Goal: Task Accomplishment & Management: Complete application form

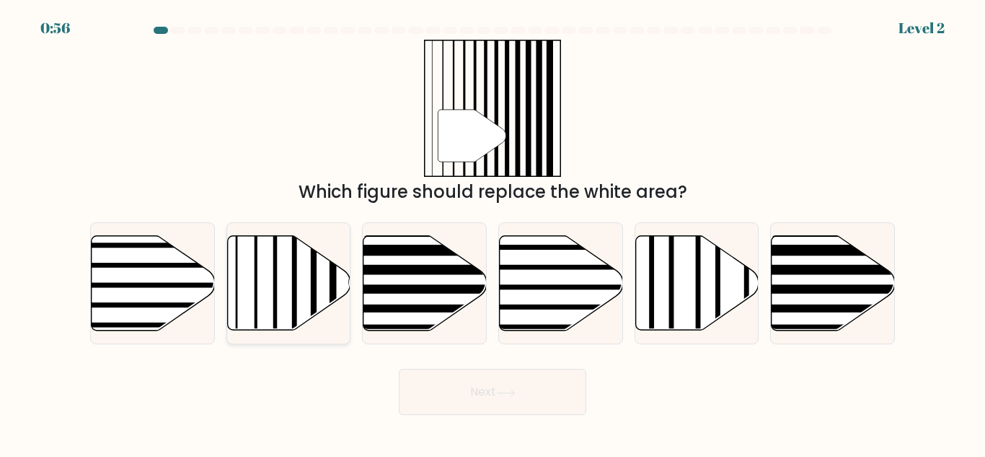
click at [272, 281] on icon at bounding box center [288, 283] width 123 height 95
click at [493, 232] on input "b." at bounding box center [493, 231] width 1 height 4
radio input "true"
click at [508, 392] on icon at bounding box center [505, 392] width 17 height 6
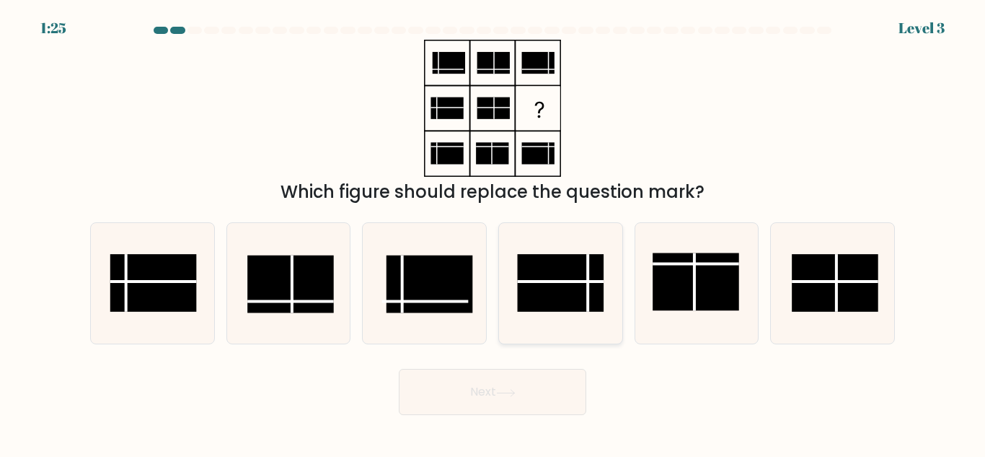
click at [592, 291] on rect at bounding box center [560, 283] width 87 height 58
click at [493, 232] on input "d." at bounding box center [493, 231] width 1 height 4
radio input "true"
click at [496, 394] on button "Next" at bounding box center [493, 392] width 188 height 46
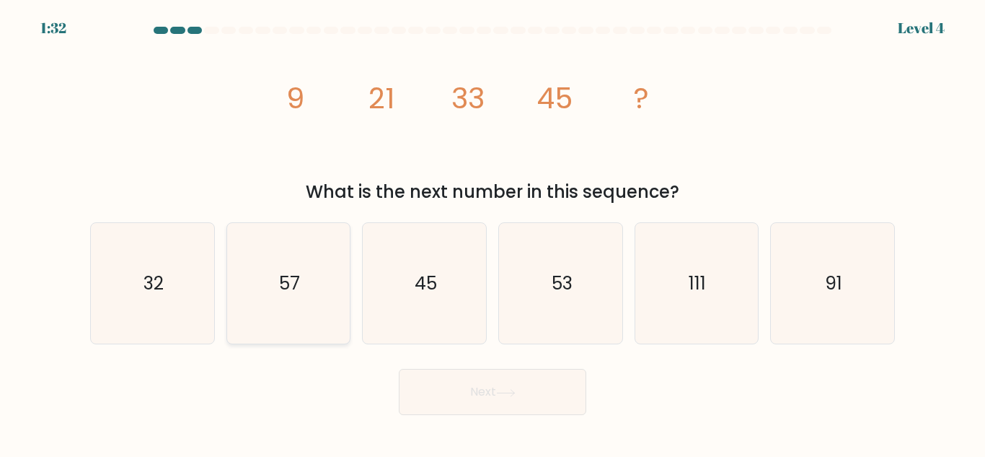
click at [312, 285] on icon "57" at bounding box center [288, 283] width 120 height 120
click at [493, 232] on input "b. 57" at bounding box center [493, 231] width 1 height 4
radio input "true"
click at [501, 390] on icon at bounding box center [505, 393] width 19 height 8
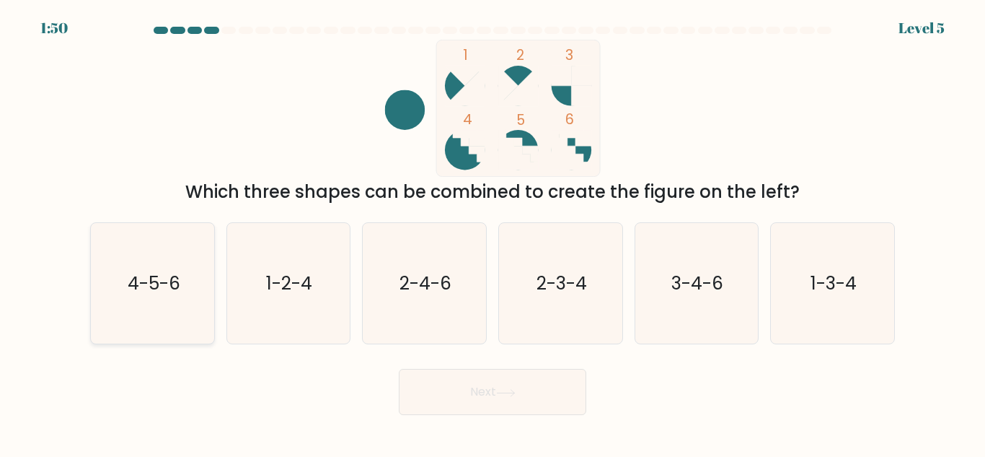
click at [157, 308] on icon "4-5-6" at bounding box center [152, 283] width 120 height 120
click at [493, 232] on input "a. 4-5-6" at bounding box center [493, 231] width 1 height 4
radio input "true"
click at [509, 376] on button "Next" at bounding box center [493, 392] width 188 height 46
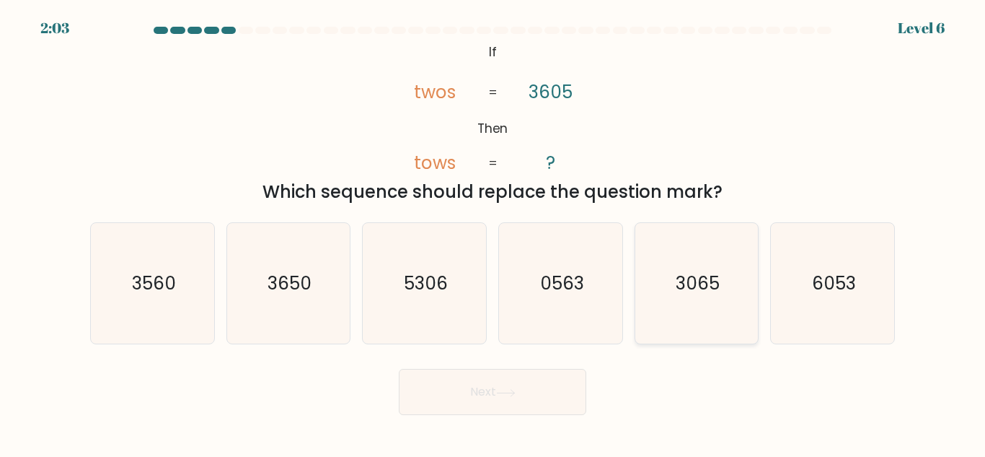
click at [682, 286] on text "3065" at bounding box center [698, 283] width 44 height 25
click at [493, 232] on input "e. 3065" at bounding box center [493, 231] width 1 height 4
radio input "true"
click at [439, 396] on button "Next" at bounding box center [493, 392] width 188 height 46
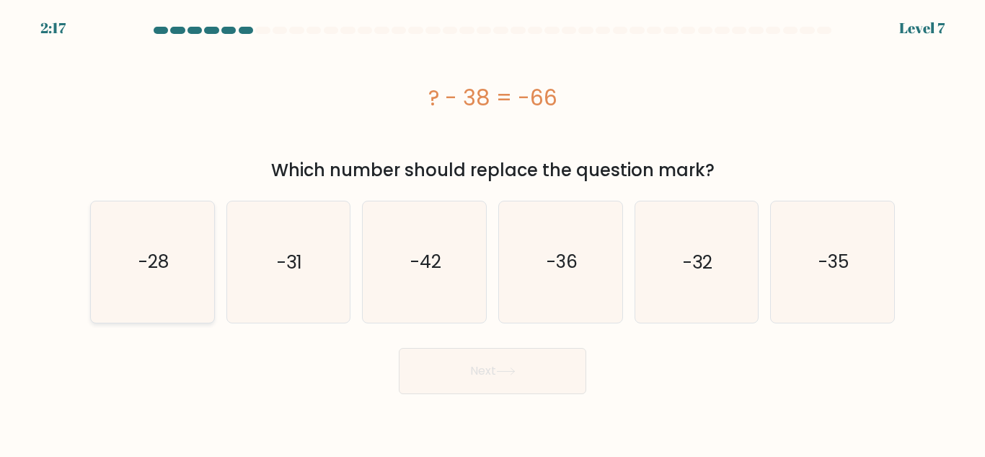
click at [128, 249] on icon "-28" at bounding box center [152, 261] width 120 height 120
click at [493, 232] on input "a. -28" at bounding box center [493, 231] width 1 height 4
radio input "true"
click at [518, 383] on button "Next" at bounding box center [493, 371] width 188 height 46
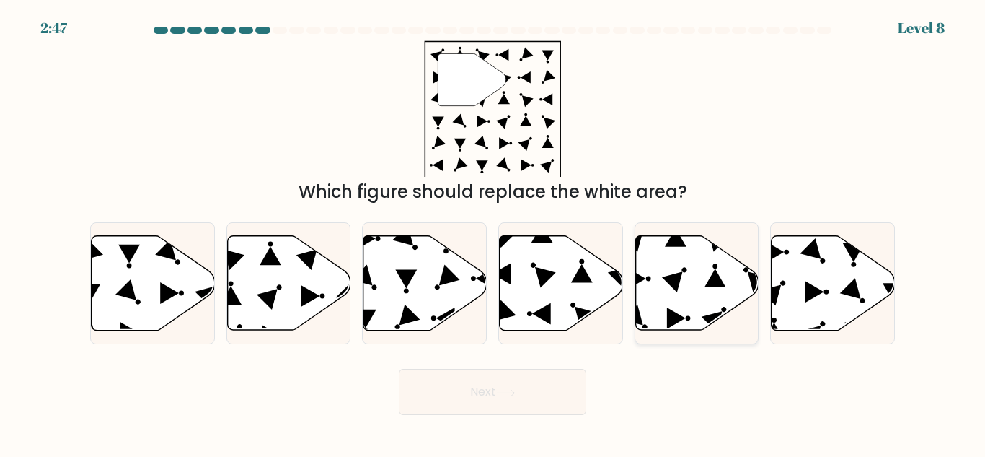
click at [712, 325] on icon at bounding box center [712, 322] width 21 height 21
click at [493, 232] on input "e." at bounding box center [493, 231] width 1 height 4
radio input "true"
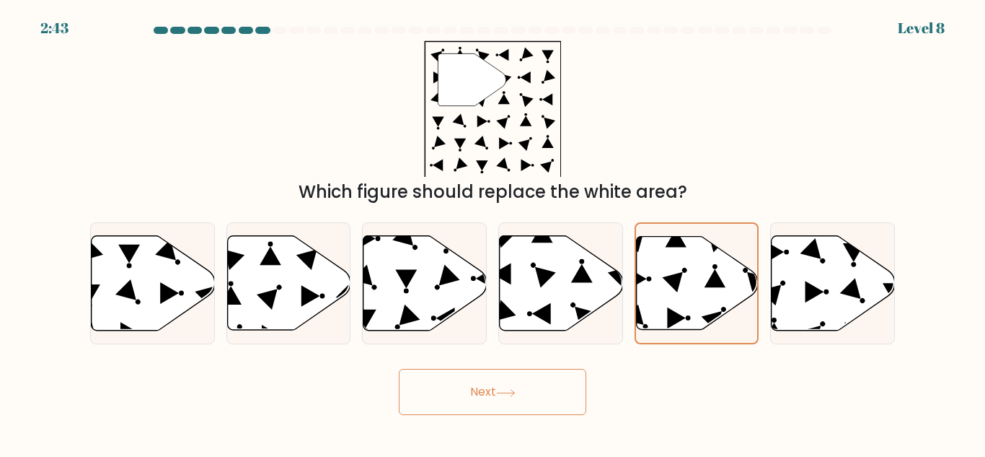
click at [480, 392] on button "Next" at bounding box center [493, 392] width 188 height 46
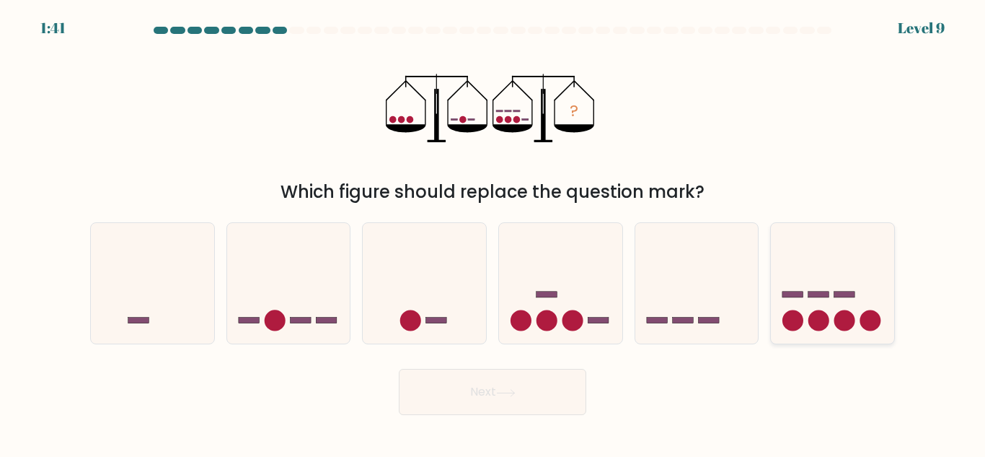
click at [799, 271] on icon at bounding box center [832, 283] width 123 height 102
click at [493, 232] on input "f." at bounding box center [493, 231] width 1 height 4
radio input "true"
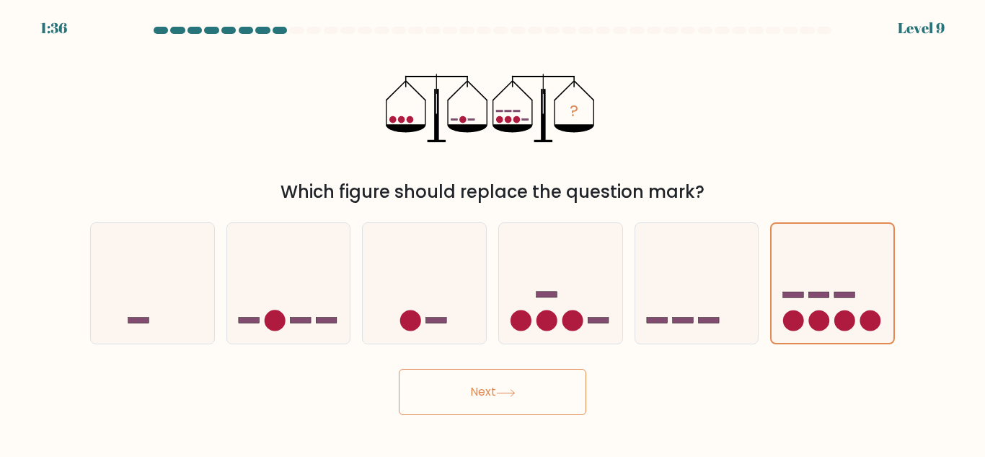
click at [474, 391] on button "Next" at bounding box center [493, 392] width 188 height 46
click at [831, 269] on icon at bounding box center [833, 283] width 122 height 101
click at [493, 232] on input "f." at bounding box center [493, 231] width 1 height 4
click at [501, 393] on icon at bounding box center [505, 393] width 19 height 8
click at [801, 268] on icon at bounding box center [833, 283] width 122 height 101
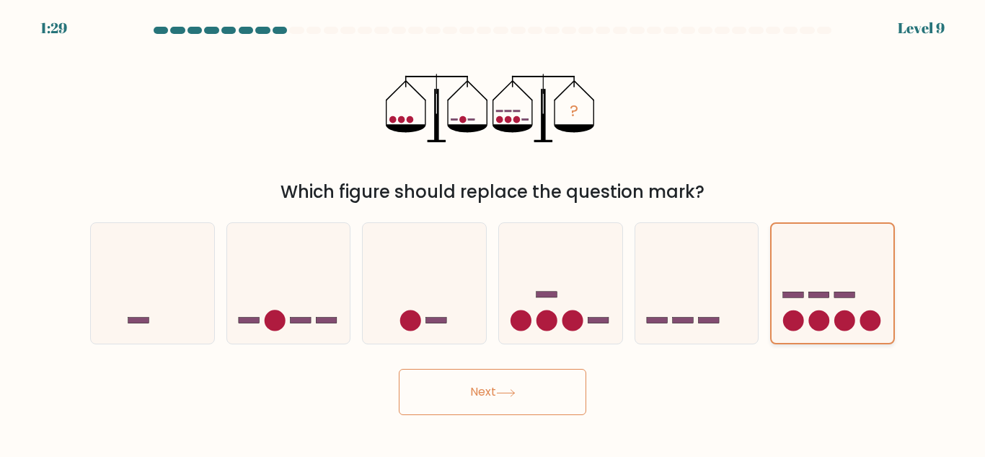
click at [493, 232] on input "f." at bounding box center [493, 231] width 1 height 4
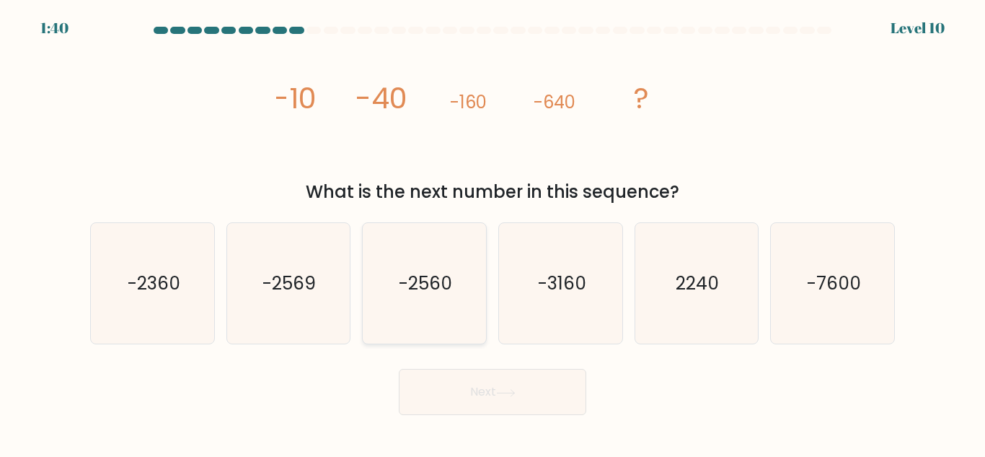
click at [426, 268] on icon "-2560" at bounding box center [424, 283] width 120 height 120
click at [493, 232] on input "c. -2560" at bounding box center [493, 231] width 1 height 4
radio input "true"
click at [525, 403] on button "Next" at bounding box center [493, 392] width 188 height 46
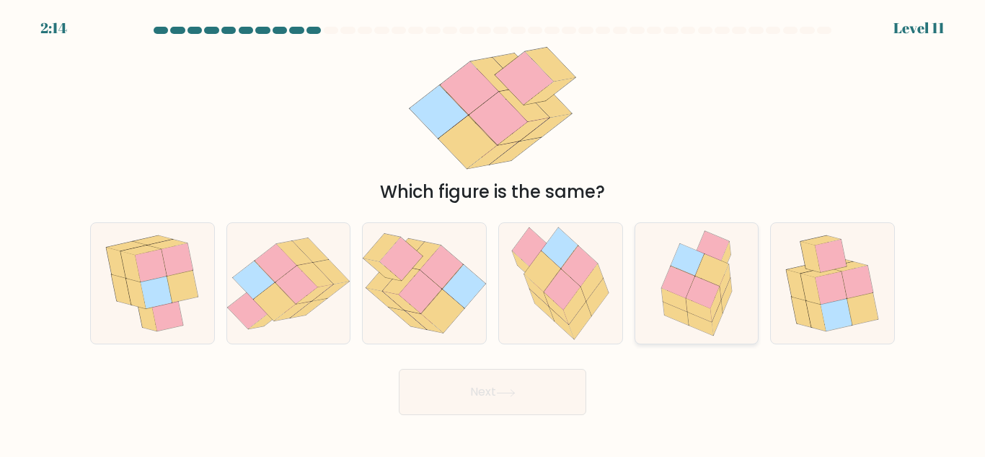
click at [677, 260] on icon at bounding box center [687, 260] width 33 height 32
click at [493, 232] on input "e." at bounding box center [493, 231] width 1 height 4
radio input "true"
click at [800, 282] on icon at bounding box center [796, 285] width 19 height 30
click at [493, 232] on input "f." at bounding box center [493, 231] width 1 height 4
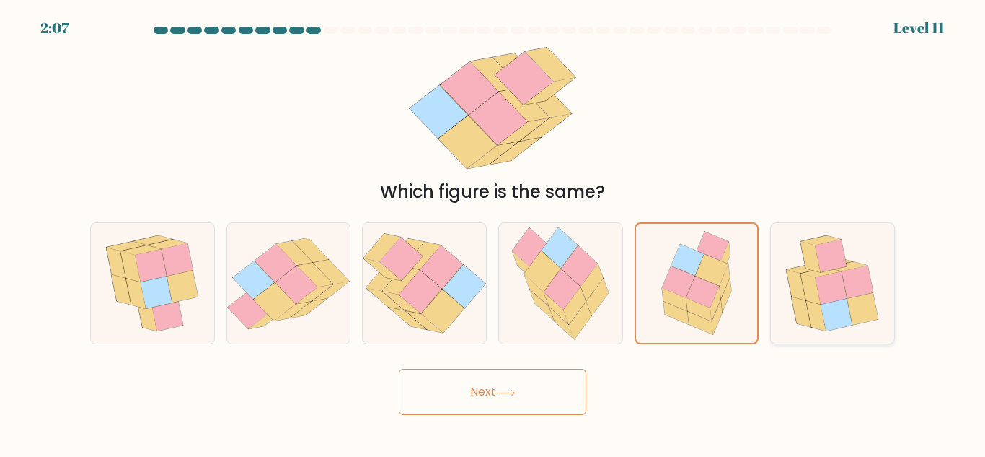
radio input "true"
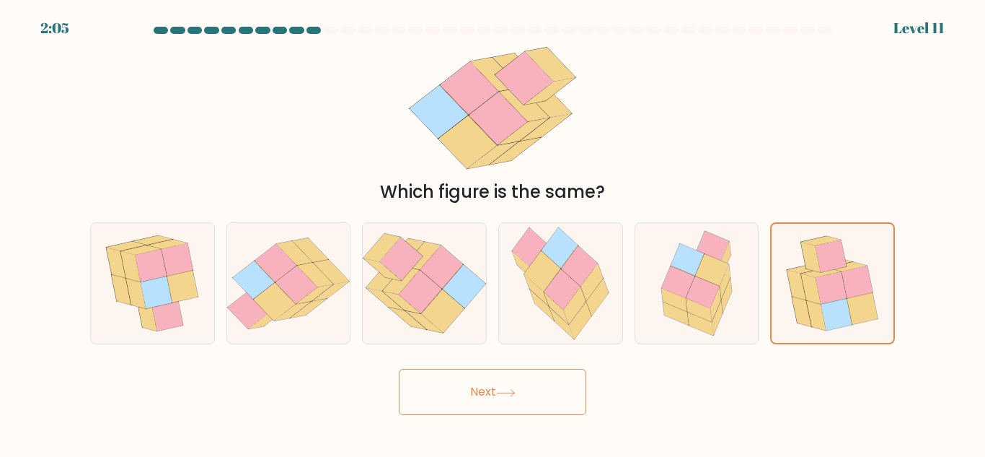
click at [549, 407] on button "Next" at bounding box center [493, 392] width 188 height 46
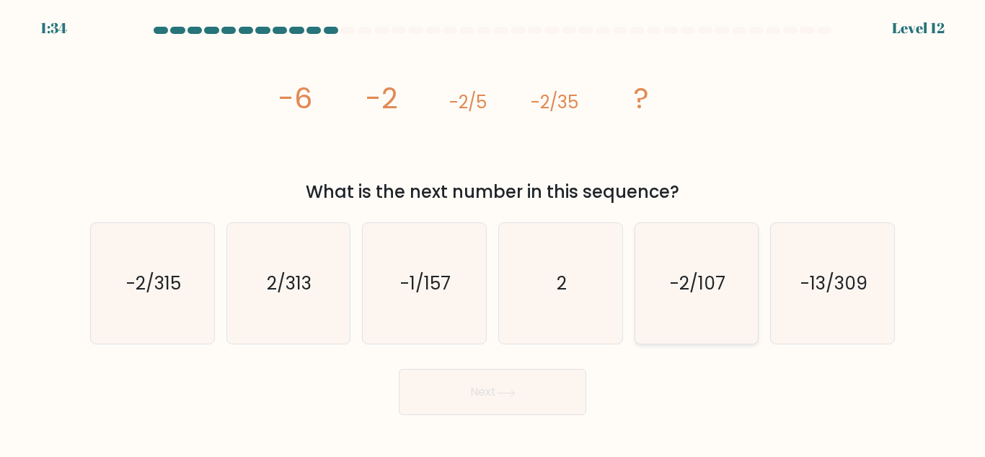
click at [728, 268] on icon "-2/107" at bounding box center [696, 283] width 120 height 120
click at [493, 232] on input "e. -2/107" at bounding box center [493, 231] width 1 height 4
radio input "true"
click at [561, 270] on icon "2" at bounding box center [561, 283] width 120 height 120
click at [493, 232] on input "d. 2" at bounding box center [493, 231] width 1 height 4
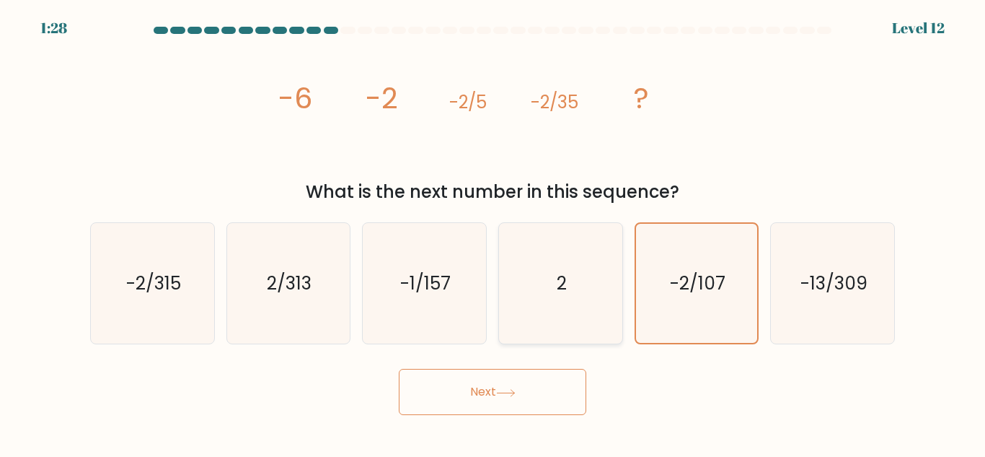
radio input "true"
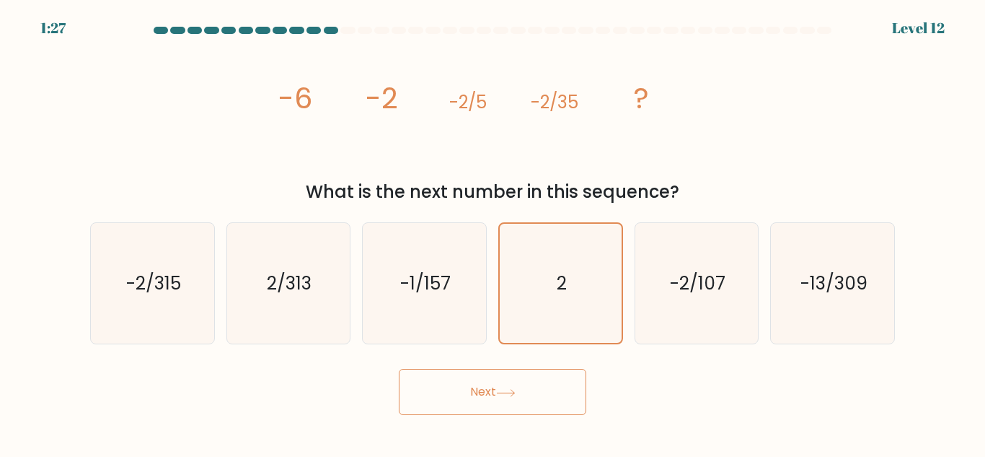
click at [530, 386] on button "Next" at bounding box center [493, 392] width 188 height 46
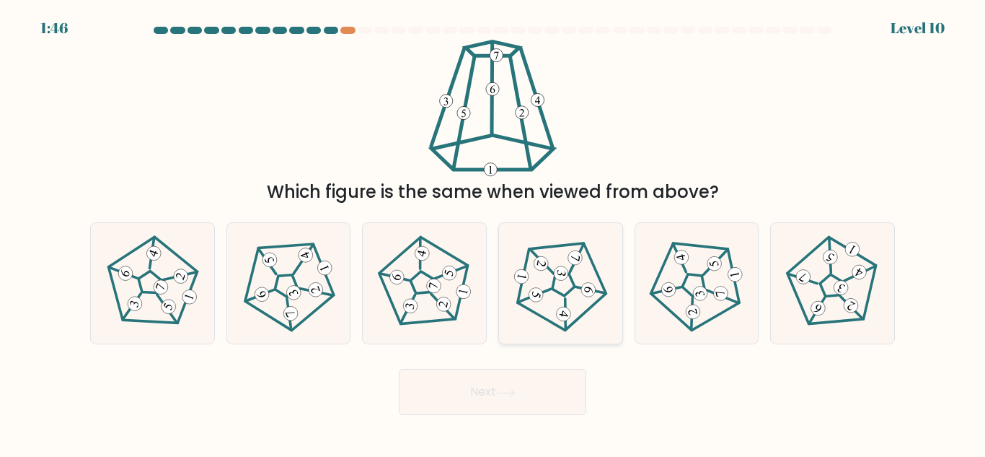
click at [580, 275] on icon at bounding box center [560, 283] width 97 height 97
click at [493, 232] on input "d." at bounding box center [493, 231] width 1 height 4
radio input "true"
click at [483, 402] on button "Next" at bounding box center [493, 392] width 188 height 46
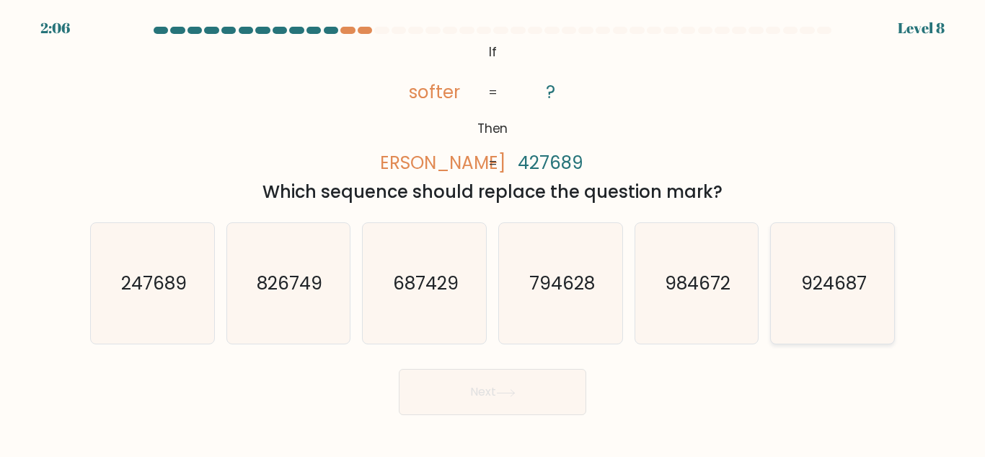
click at [818, 273] on text "924687" at bounding box center [834, 283] width 66 height 25
click at [493, 232] on input "f. 924687" at bounding box center [493, 231] width 1 height 4
radio input "true"
click at [538, 385] on button "Next" at bounding box center [493, 392] width 188 height 46
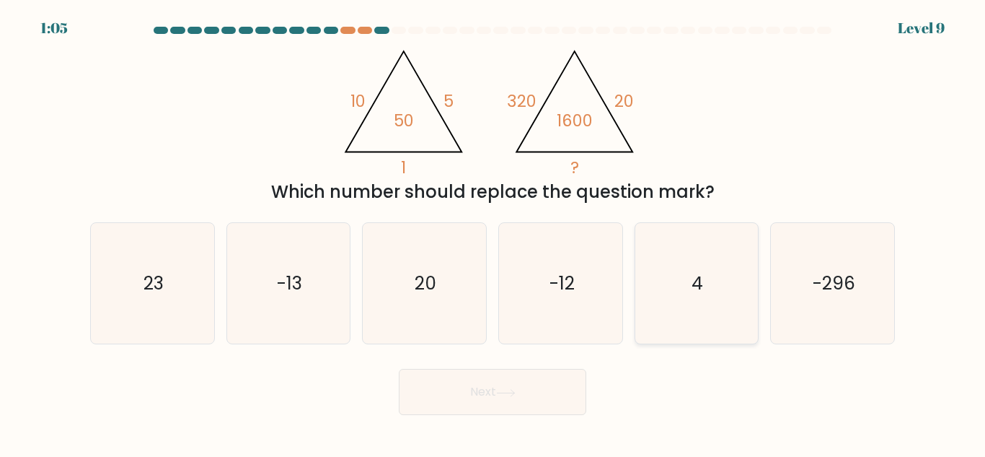
click at [706, 267] on icon "4" at bounding box center [696, 283] width 120 height 120
click at [493, 232] on input "e. 4" at bounding box center [493, 231] width 1 height 4
radio input "true"
click at [470, 390] on button "Next" at bounding box center [493, 392] width 188 height 46
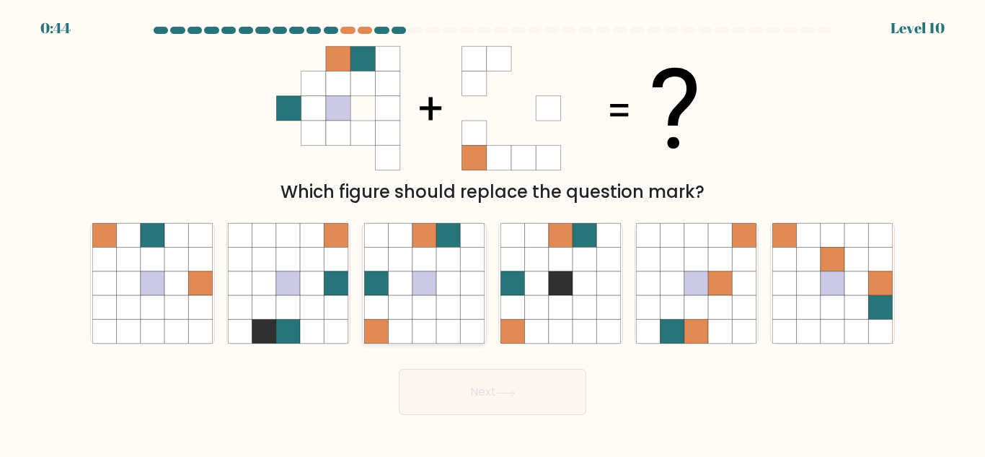
click at [436, 309] on icon at bounding box center [425, 307] width 24 height 24
click at [493, 232] on input "c." at bounding box center [493, 231] width 1 height 4
radio input "true"
click at [480, 390] on button "Next" at bounding box center [493, 392] width 188 height 46
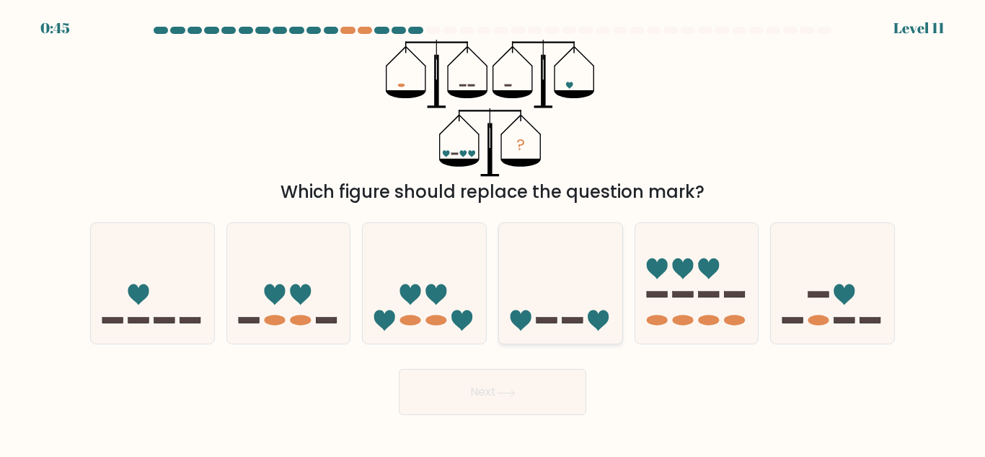
click at [571, 297] on icon at bounding box center [560, 283] width 123 height 102
click at [493, 232] on input "d." at bounding box center [493, 231] width 1 height 4
radio input "true"
click at [468, 387] on button "Next" at bounding box center [493, 392] width 188 height 46
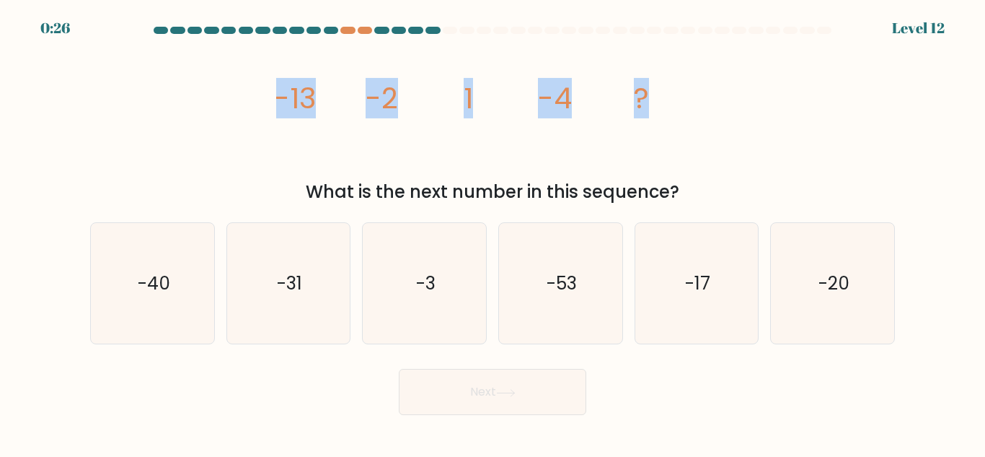
drag, startPoint x: 265, startPoint y: 87, endPoint x: 675, endPoint y: 105, distance: 410.2
click at [675, 105] on div "image/svg+xml -13 -2 1 -4 ? What is the next number in this sequence?" at bounding box center [493, 122] width 822 height 165
copy g "-13 -2 1 -4 ?"
click at [752, 135] on div "image/svg+xml -13 -2 1 -4 ? What is the next number in this sequence?" at bounding box center [493, 122] width 822 height 165
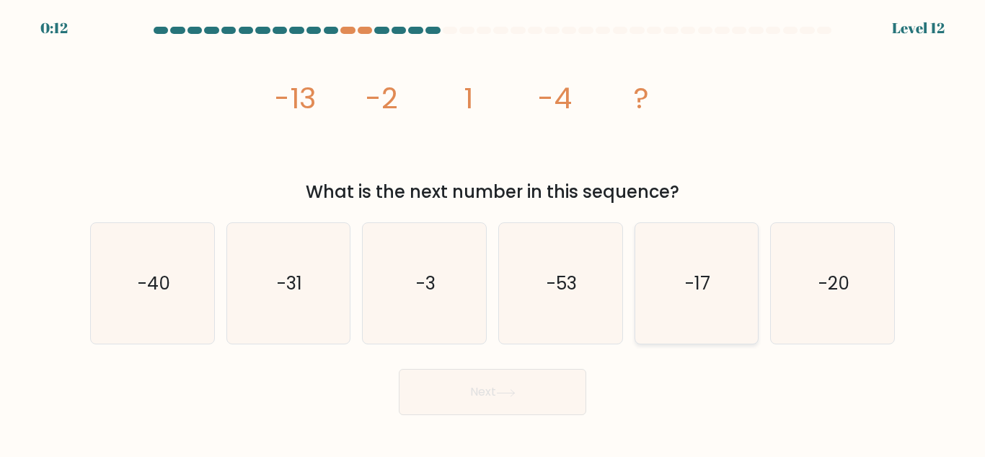
click at [693, 289] on text "-17" at bounding box center [697, 283] width 25 height 25
click at [493, 232] on input "e. -17" at bounding box center [493, 231] width 1 height 4
radio input "true"
click at [483, 394] on button "Next" at bounding box center [493, 392] width 188 height 46
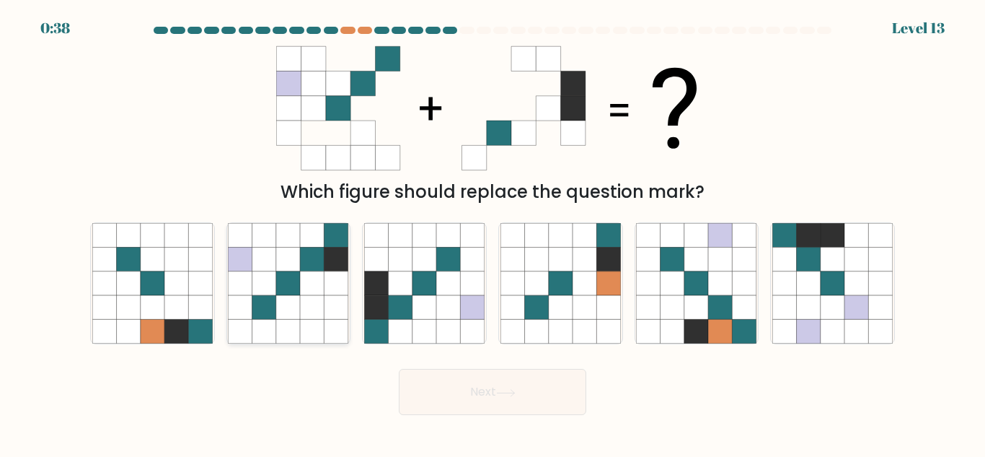
click at [304, 293] on icon at bounding box center [313, 283] width 24 height 24
click at [493, 232] on input "b." at bounding box center [493, 231] width 1 height 4
radio input "true"
click at [443, 316] on icon at bounding box center [448, 307] width 24 height 24
click at [493, 232] on input "c." at bounding box center [493, 231] width 1 height 4
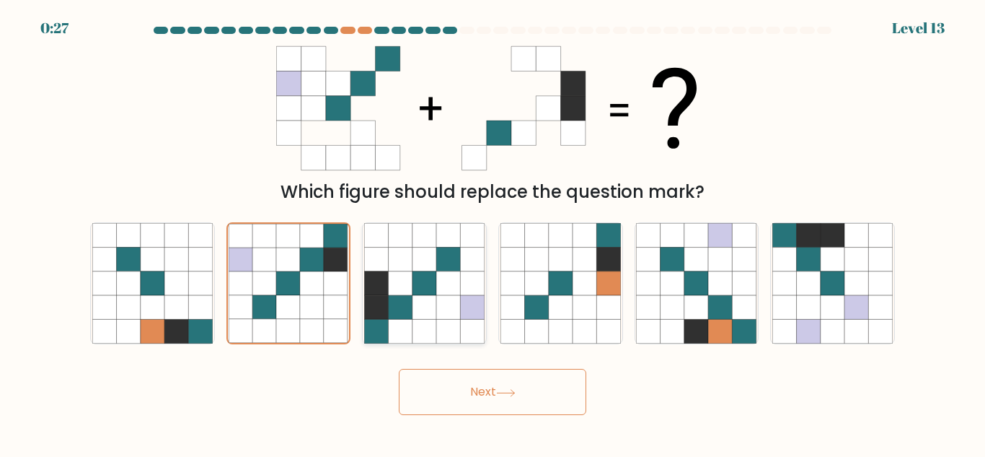
radio input "true"
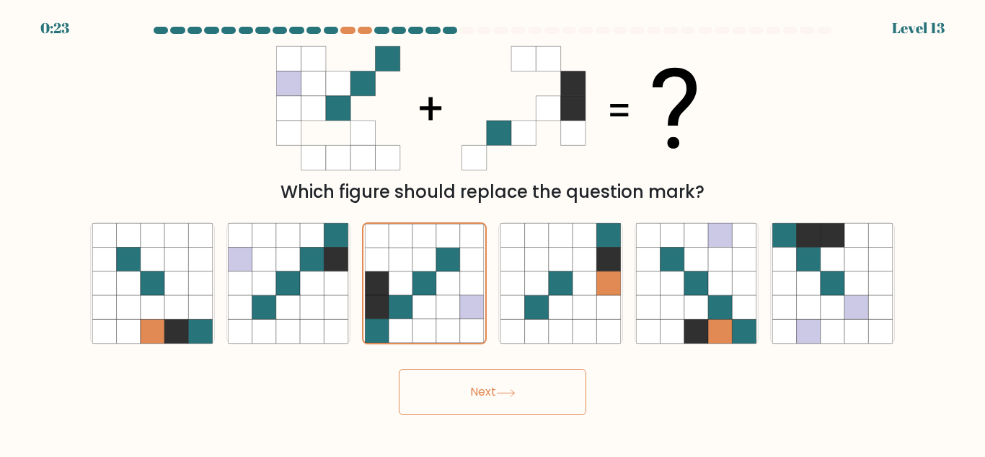
click at [483, 395] on button "Next" at bounding box center [493, 392] width 188 height 46
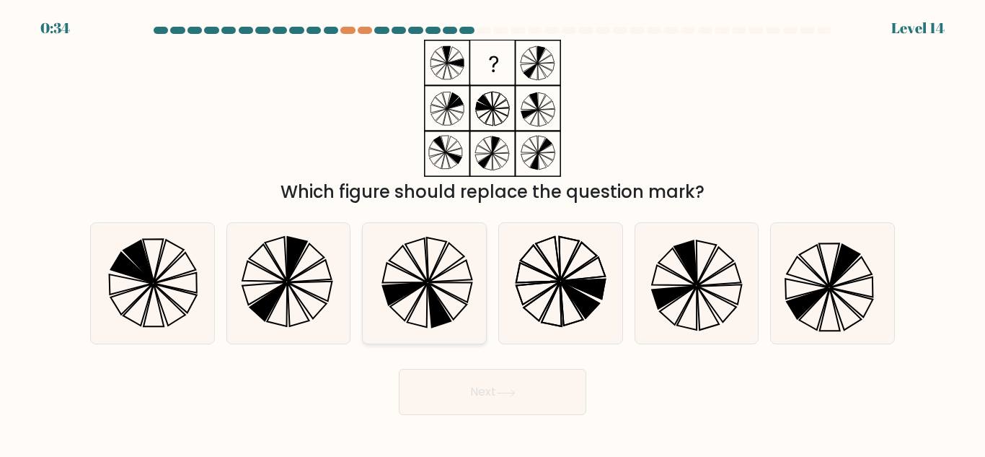
click at [429, 299] on icon at bounding box center [424, 283] width 120 height 120
click at [493, 232] on input "c." at bounding box center [493, 231] width 1 height 4
radio input "true"
click at [525, 400] on button "Next" at bounding box center [493, 392] width 188 height 46
